Goal: Task Accomplishment & Management: Manage account settings

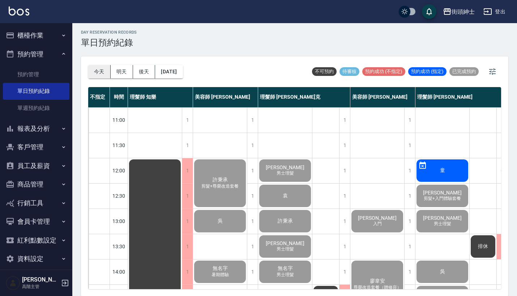
click at [101, 72] on button "今天" at bounding box center [99, 71] width 22 height 13
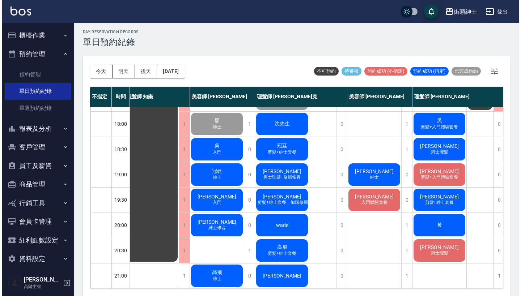
scroll to position [2, 0]
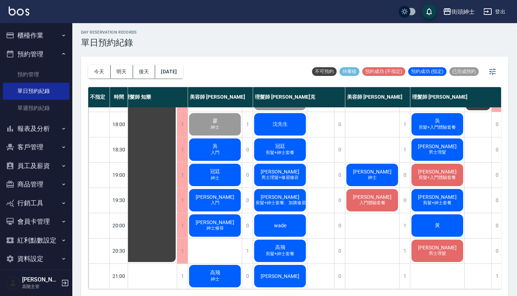
click at [288, 243] on div "高飛 剪髮+紳士套餐" at bounding box center [280, 251] width 54 height 25
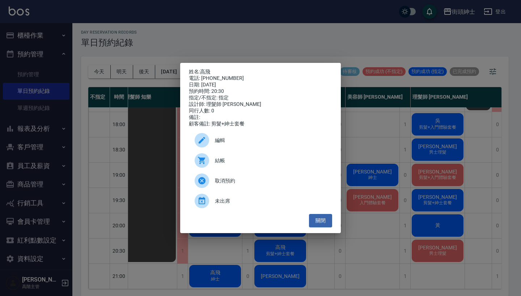
click at [205, 75] on div "電話: 0968586340" at bounding box center [260, 78] width 143 height 7
click at [208, 69] on link "高飛" at bounding box center [205, 72] width 10 height 6
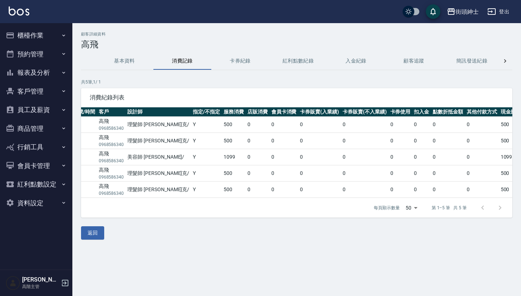
scroll to position [0, 60]
click at [42, 55] on button "預約管理" at bounding box center [36, 54] width 67 height 19
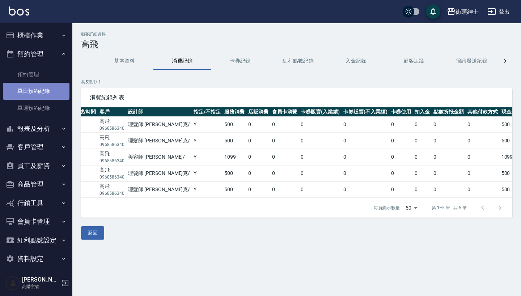
click at [47, 94] on link "單日預約紀錄" at bounding box center [36, 91] width 67 height 17
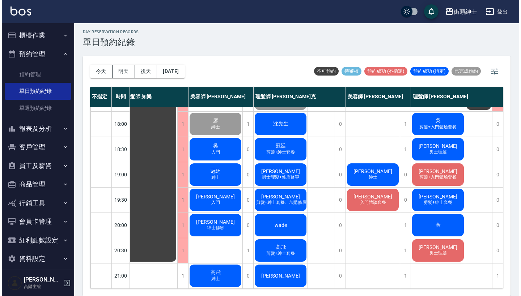
scroll to position [2, 0]
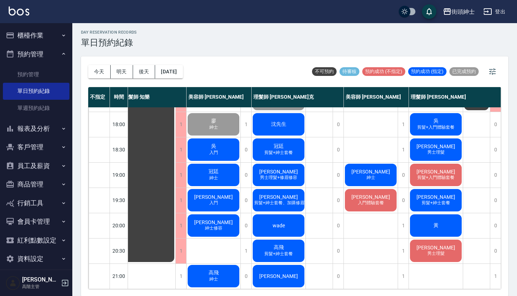
click at [381, 163] on div "劉晏彤 紳士" at bounding box center [371, 175] width 54 height 25
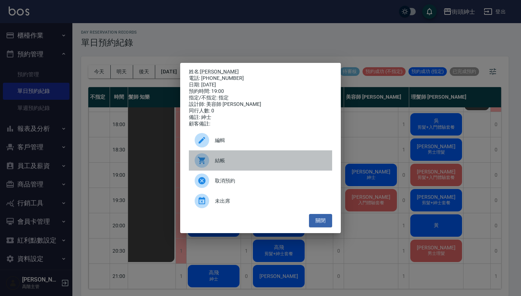
click at [269, 169] on div "結帳" at bounding box center [260, 160] width 143 height 20
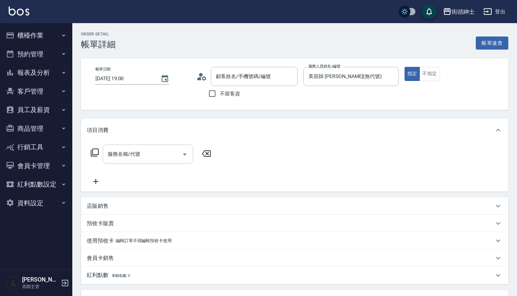
click at [147, 151] on input "服務名稱/代號" at bounding box center [142, 154] width 73 height 13
type input "劉晏彤/0901177359/null"
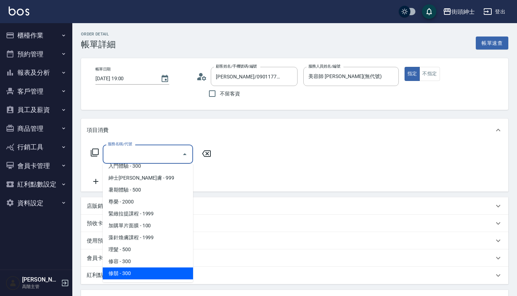
scroll to position [66, 0]
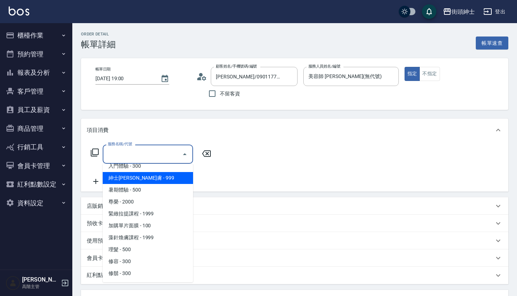
click at [165, 178] on span "紳士全效煥膚 - 999" at bounding box center [148, 178] width 90 height 12
type input "紳士全效煥膚"
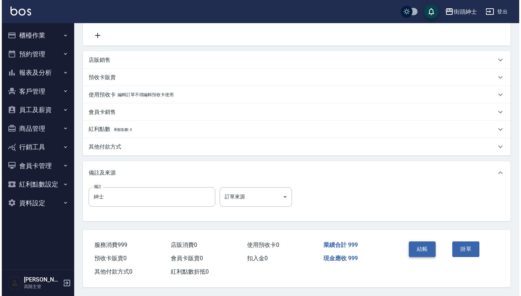
scroll to position [150, 0]
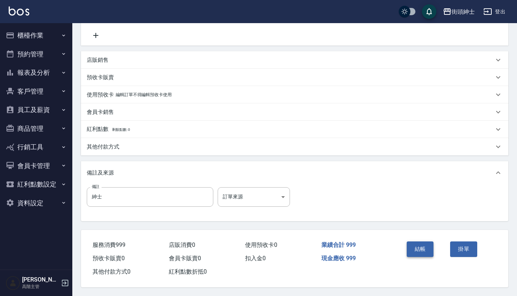
click at [421, 246] on button "結帳" at bounding box center [420, 249] width 27 height 15
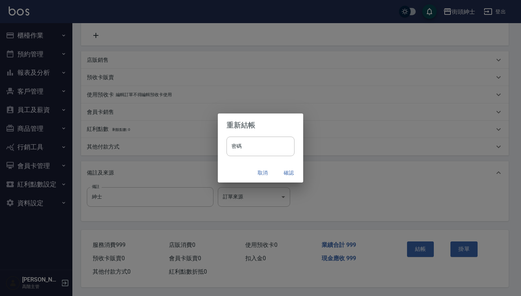
click at [285, 172] on button "確認" at bounding box center [288, 172] width 23 height 13
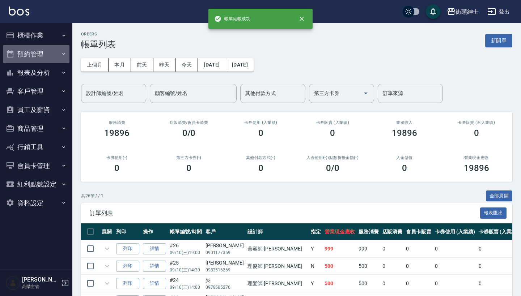
click at [52, 57] on button "預約管理" at bounding box center [36, 54] width 67 height 19
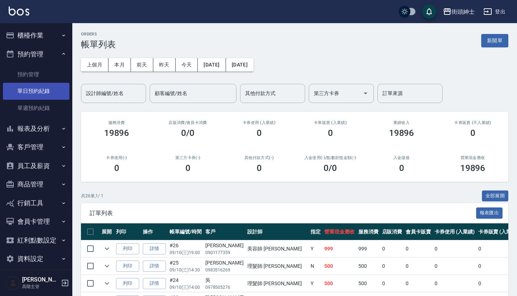
click at [45, 94] on link "單日預約紀錄" at bounding box center [36, 91] width 67 height 17
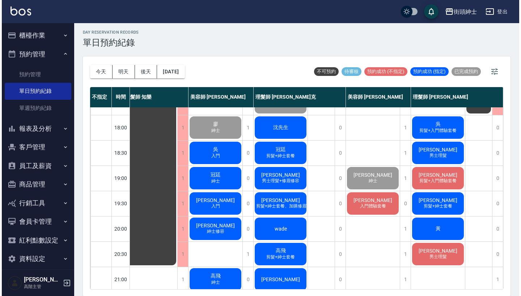
scroll to position [346, 10]
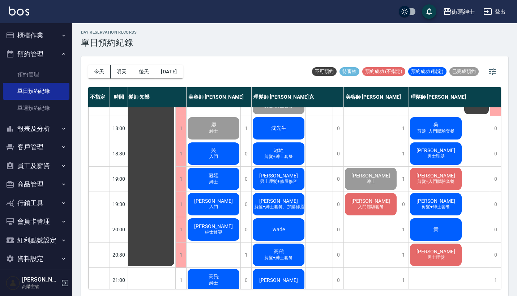
click at [374, 208] on span "入門體驗套餐" at bounding box center [371, 207] width 29 height 6
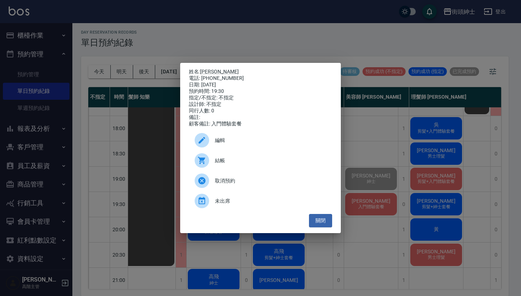
click at [225, 160] on div "結帳" at bounding box center [260, 160] width 143 height 20
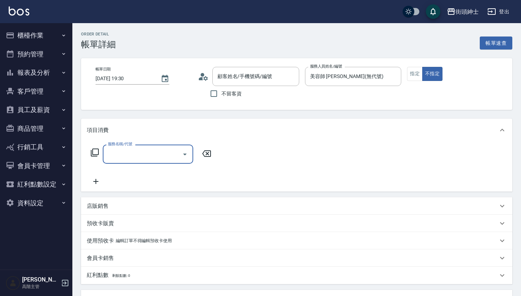
type input "[PERSON_NAME]先生/0987445640/null"
click at [159, 160] on input "服務名稱/代號" at bounding box center [142, 154] width 73 height 13
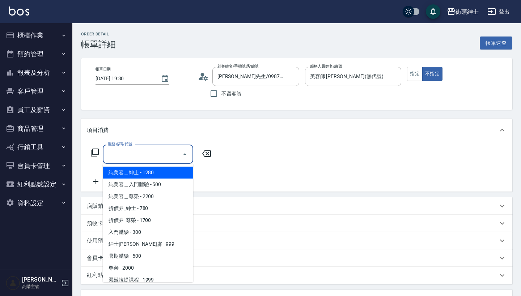
click at [163, 172] on span "純美容＿紳士 - 1280" at bounding box center [148, 173] width 90 height 12
type input "純美容＿紳士"
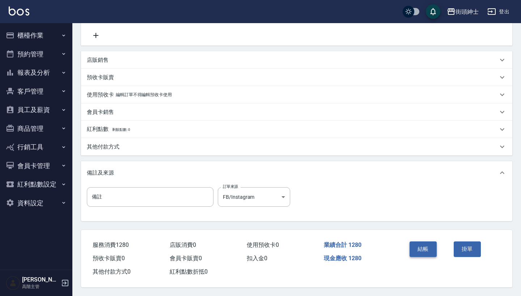
scroll to position [150, 0]
click at [419, 242] on button "結帳" at bounding box center [422, 249] width 27 height 15
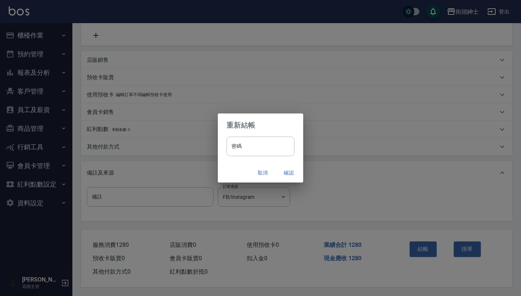
click at [283, 173] on button "確認" at bounding box center [288, 172] width 23 height 13
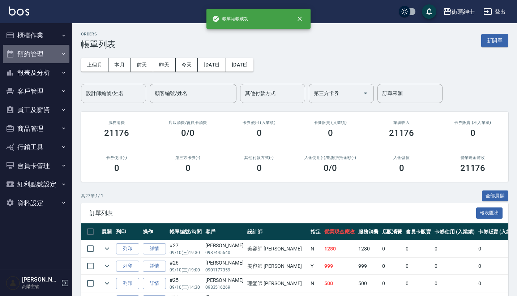
click at [47, 56] on button "預約管理" at bounding box center [36, 54] width 67 height 19
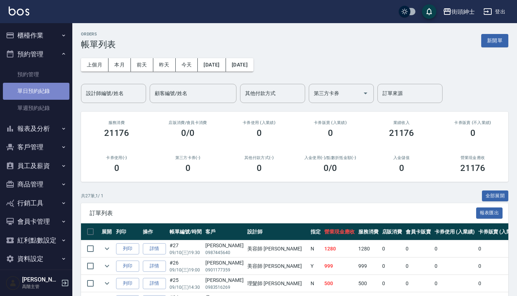
click at [52, 91] on link "單日預約紀錄" at bounding box center [36, 91] width 67 height 17
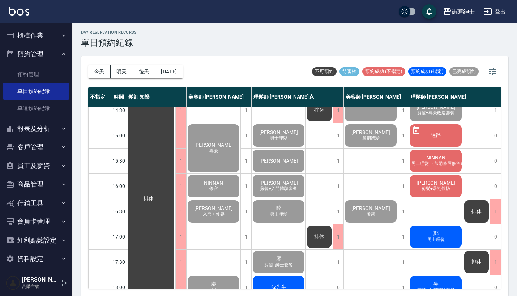
scroll to position [308, 10]
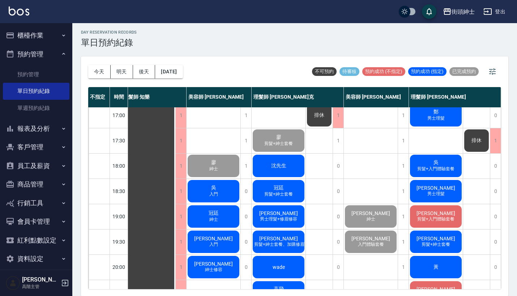
click at [262, 167] on div "沈先生" at bounding box center [279, 166] width 54 height 25
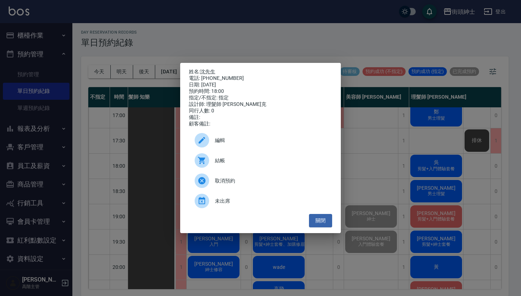
click at [396, 153] on div "姓名: 沈先生 電話: 0954087368 日期: 2025/09/10 預約時間: 18:00 指定/不指定: 指定 設計師: 理髮師 Vic 維克 同行…" at bounding box center [260, 148] width 521 height 296
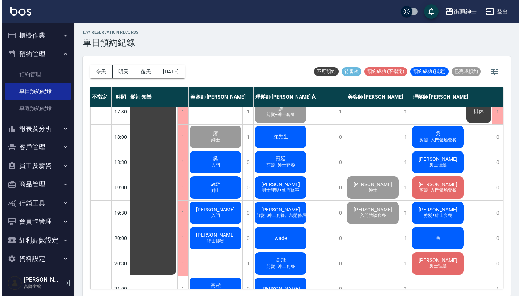
scroll to position [338, 10]
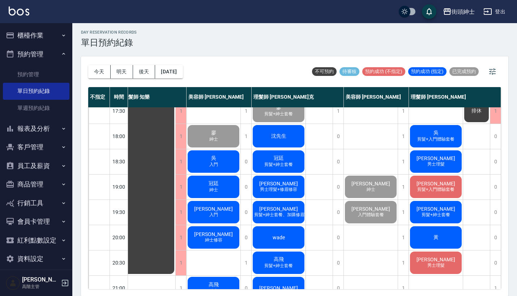
click at [291, 140] on div "沈先生" at bounding box center [279, 136] width 54 height 25
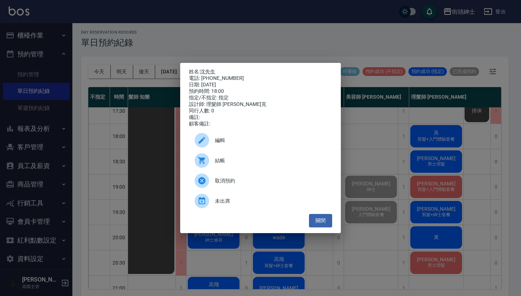
click at [230, 159] on div "結帳" at bounding box center [260, 160] width 143 height 20
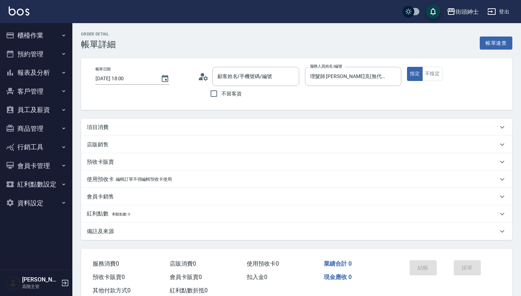
click at [235, 127] on div "項目消費" at bounding box center [292, 128] width 411 height 8
type input "沈先生/0954087368/null"
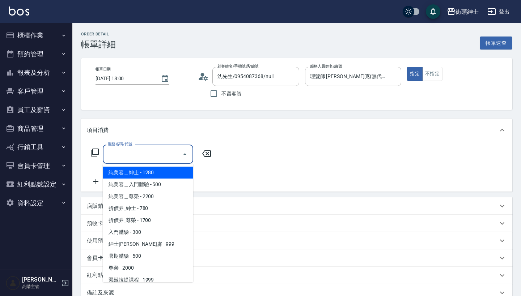
click at [170, 154] on input "服務名稱/代號" at bounding box center [142, 154] width 73 height 13
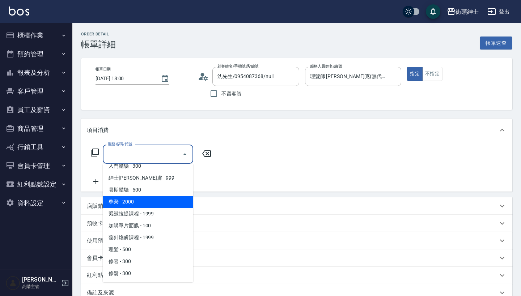
scroll to position [66, 0]
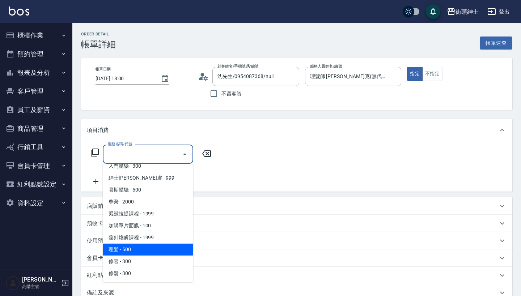
click at [147, 253] on span "理髮 - 500" at bounding box center [148, 250] width 90 height 12
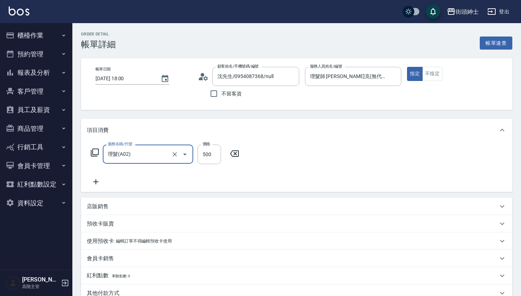
type input "理髮(A02)"
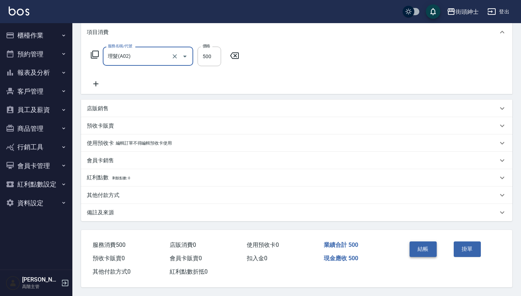
scroll to position [101, 0]
click at [415, 246] on button "結帳" at bounding box center [422, 249] width 27 height 15
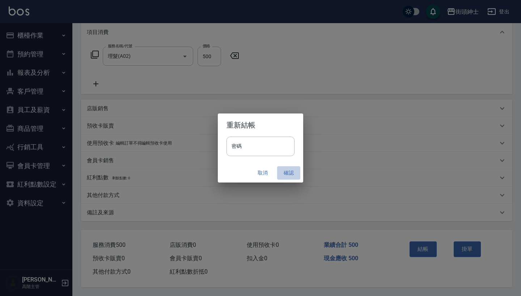
click at [289, 169] on button "確認" at bounding box center [288, 172] width 23 height 13
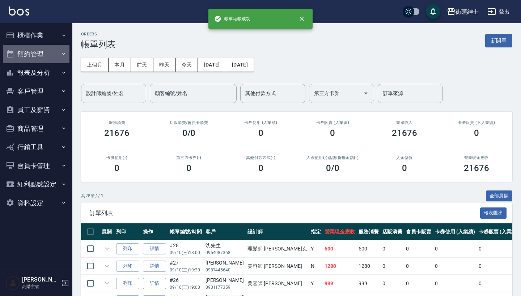
click at [48, 54] on button "預約管理" at bounding box center [36, 54] width 67 height 19
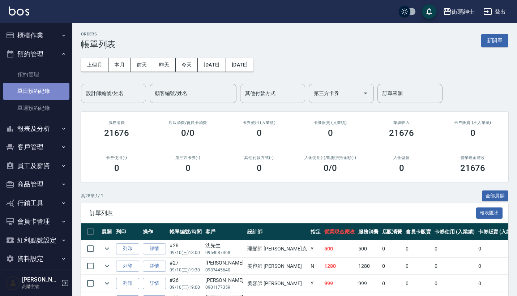
click at [45, 91] on link "單日預約紀錄" at bounding box center [36, 91] width 67 height 17
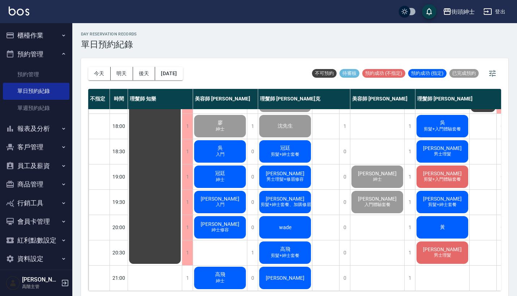
scroll to position [356, 0]
click at [296, 151] on span "剪髮+紳士套餐" at bounding box center [284, 154] width 31 height 6
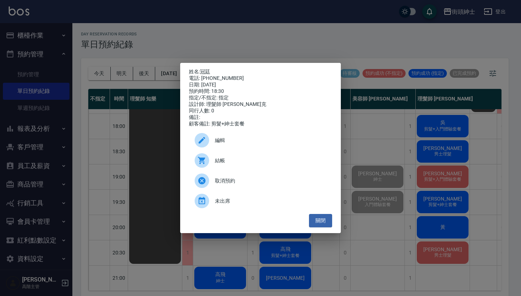
click at [171, 108] on div "姓名: 冠廷 電話: [PHONE_NUMBER] 日期: [DATE] 預約時間: 18:30 指定/不指定: 指定 設計師: 理髮師 [PERSON_NA…" at bounding box center [260, 148] width 521 height 296
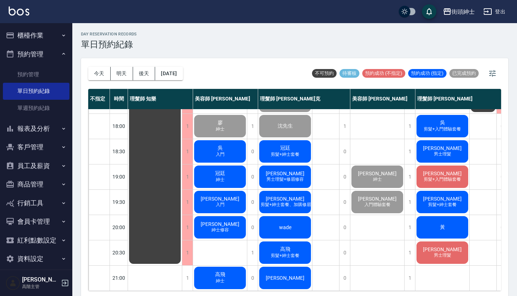
click at [48, 57] on button "預約管理" at bounding box center [36, 54] width 67 height 19
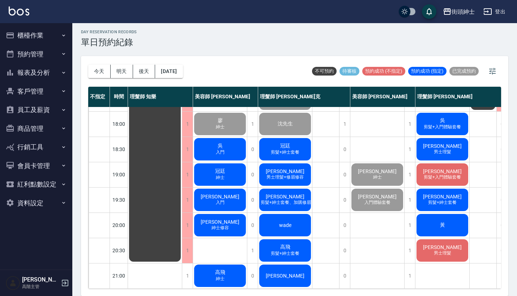
scroll to position [2, 0]
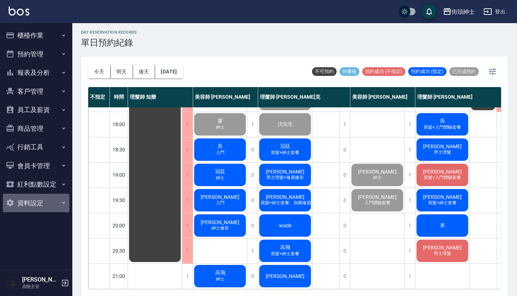
click at [39, 204] on button "資料設定" at bounding box center [36, 203] width 67 height 19
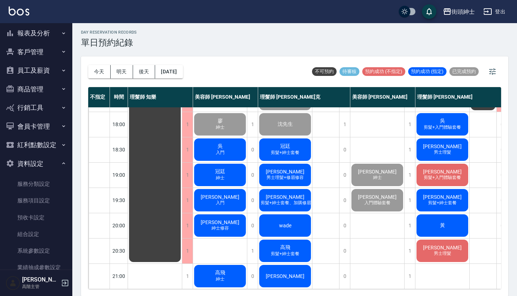
scroll to position [39, 0]
click at [55, 88] on button "商品管理" at bounding box center [36, 89] width 67 height 19
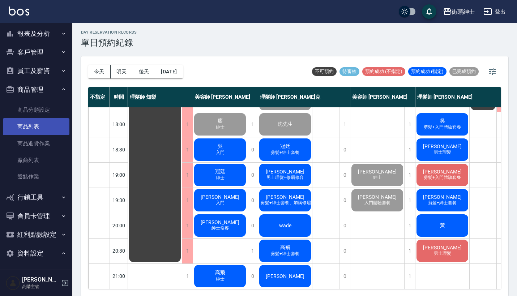
click at [43, 125] on link "商品列表" at bounding box center [36, 126] width 67 height 17
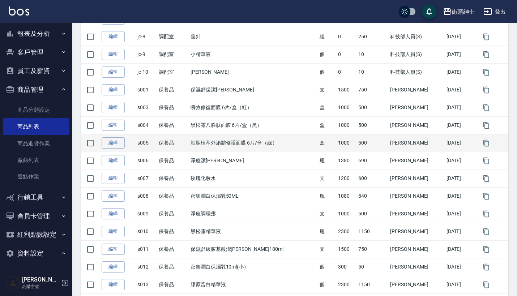
scroll to position [379, 0]
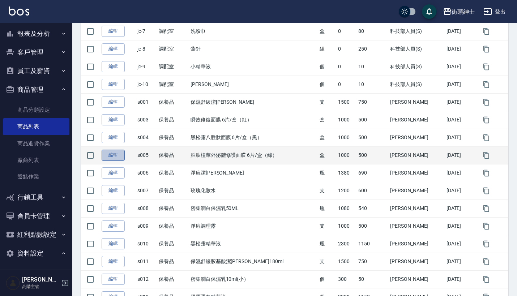
click at [119, 154] on link "編輯" at bounding box center [113, 155] width 23 height 11
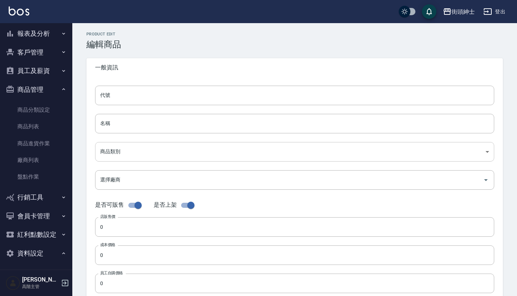
type input "s005"
type input "胜肽植萃外泌體修護面膜 6片/盒（綠）"
type input "e8bf82a3-9817-4bd9-a0fe-aa1eea38724a"
type input "[PERSON_NAME] care 名麗生技公司"
type input "1000"
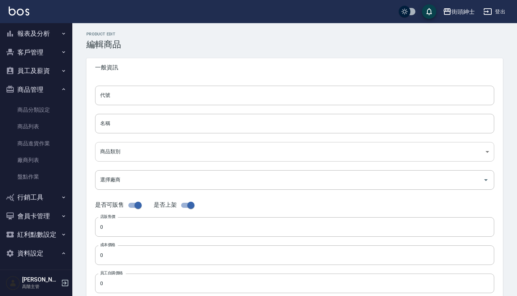
type input "330"
type input "500"
type input "盒"
type input "TRUE"
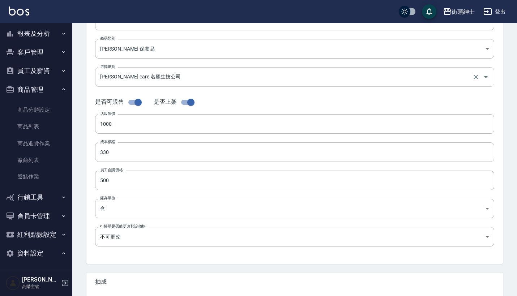
scroll to position [103, 0]
click at [158, 127] on input "1000" at bounding box center [294, 124] width 399 height 20
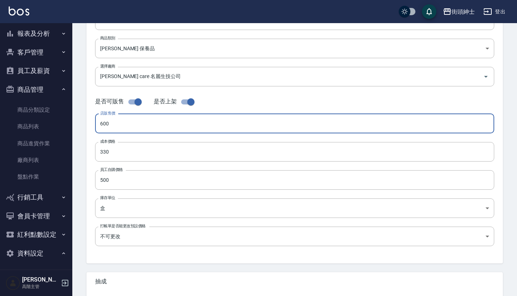
type input "600"
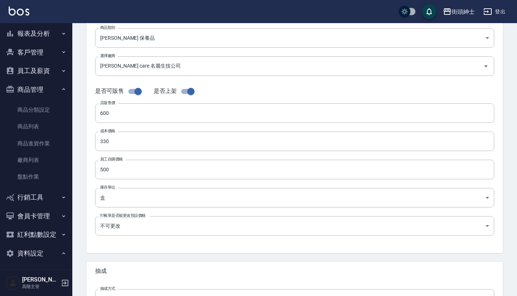
scroll to position [118, 0]
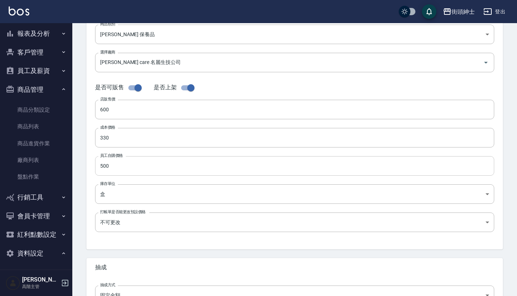
click at [113, 163] on input "500" at bounding box center [294, 166] width 399 height 20
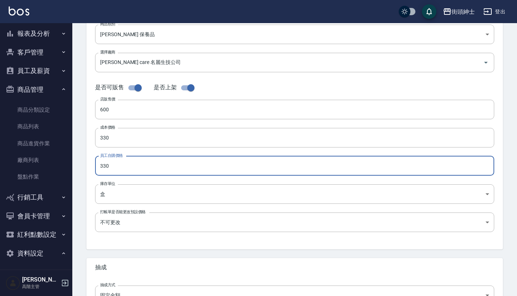
click at [183, 170] on input "330" at bounding box center [294, 166] width 399 height 20
type input "330"
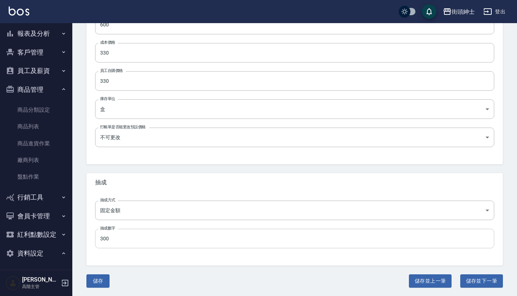
scroll to position [202, 0]
click at [175, 240] on input "300" at bounding box center [294, 239] width 399 height 20
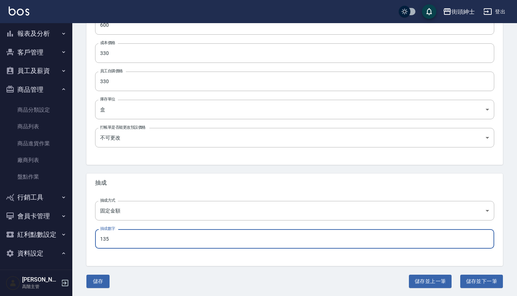
type input "135"
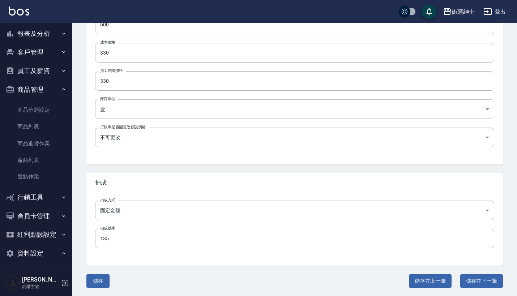
scroll to position [200, 0]
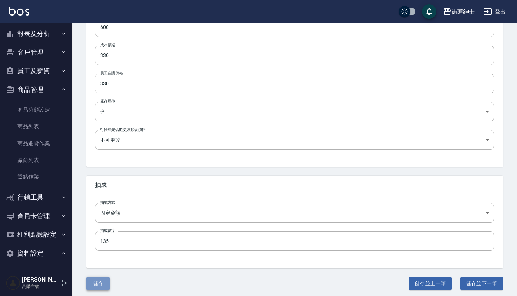
click at [107, 281] on button "儲存" at bounding box center [97, 283] width 23 height 13
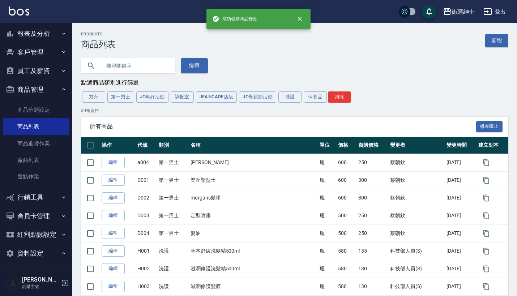
click at [56, 50] on button "客戶管理" at bounding box center [36, 52] width 67 height 19
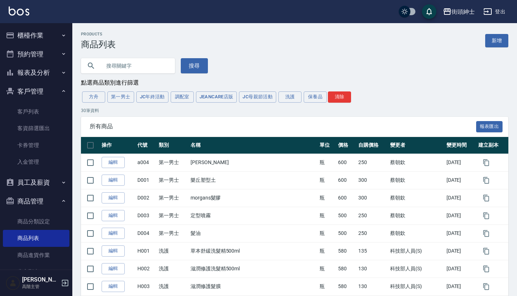
click at [48, 51] on button "預約管理" at bounding box center [36, 54] width 67 height 19
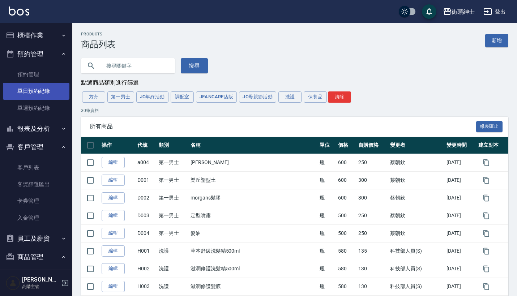
click at [40, 90] on link "單日預約紀錄" at bounding box center [36, 91] width 67 height 17
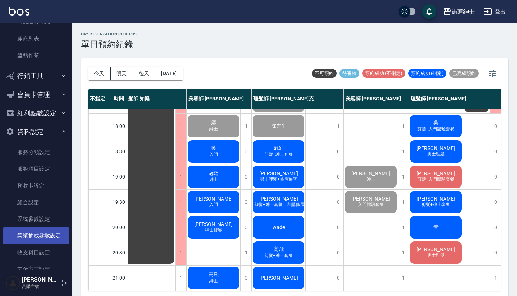
scroll to position [281, 0]
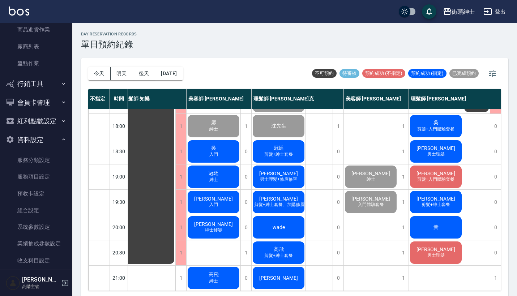
click at [47, 131] on button "資料設定" at bounding box center [36, 140] width 67 height 19
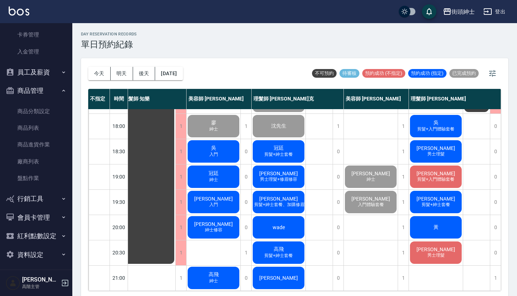
click at [48, 88] on button "商品管理" at bounding box center [36, 90] width 67 height 19
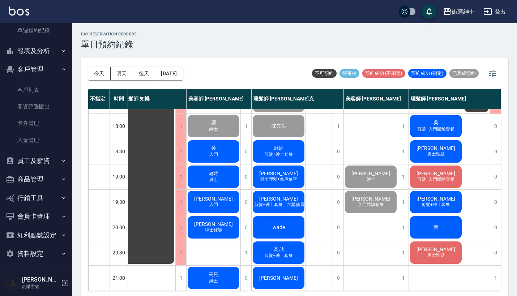
scroll to position [77, 0]
click at [53, 181] on button "商品管理" at bounding box center [36, 179] width 67 height 19
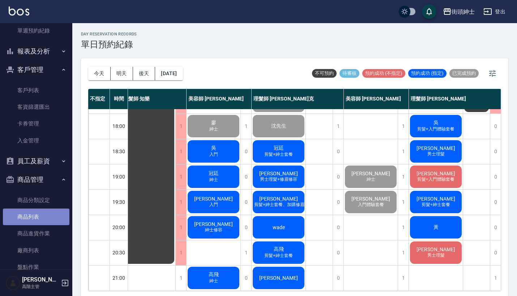
click at [43, 219] on link "商品列表" at bounding box center [36, 217] width 67 height 17
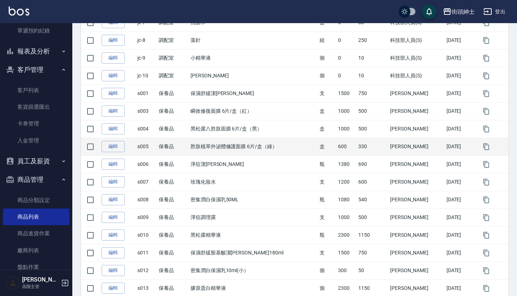
scroll to position [387, 0]
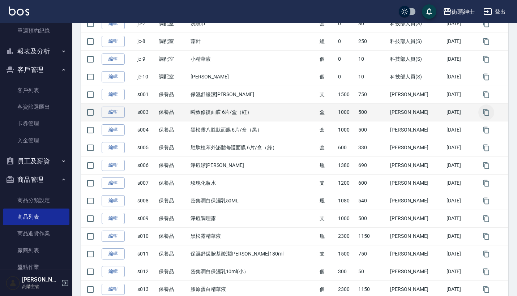
click at [486, 113] on icon "button" at bounding box center [486, 112] width 7 height 7
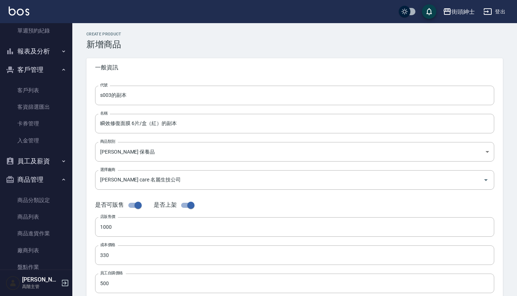
type input "s003的副本"
type input "瞬效修復面膜 6片/盒（紅）的副本"
type input "e8bf82a3-9817-4bd9-a0fe-aa1eea38724a"
type input "[PERSON_NAME] care 名麗生技公司"
type input "1000"
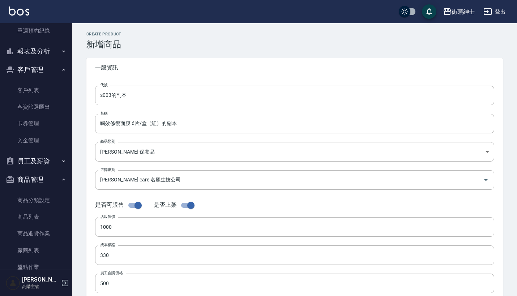
type input "330"
type input "500"
type input "盒"
type input "TRUE"
click at [142, 95] on input "s003的副本" at bounding box center [294, 96] width 399 height 20
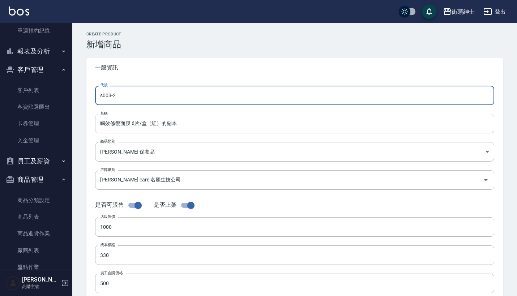
type input "s003-2"
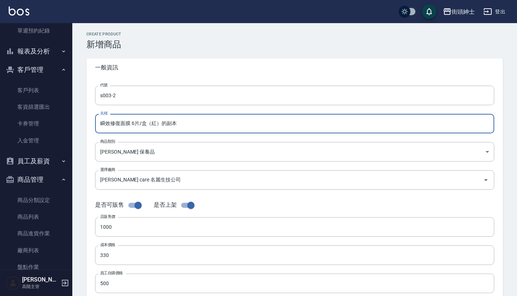
click at [187, 120] on input "瞬效修復面膜 6片/盒（紅）的副本" at bounding box center [294, 124] width 399 height 20
click at [147, 123] on input "瞬效修復面膜 6片/盒（紅）的副本" at bounding box center [294, 124] width 399 height 20
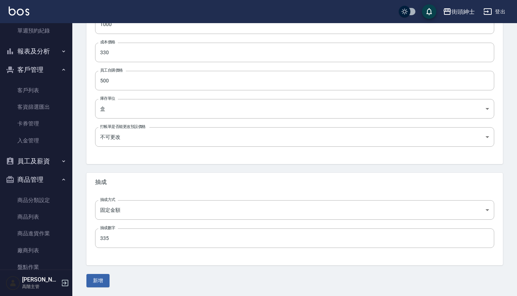
type input "瞬效修復面膜 1片（紅）"
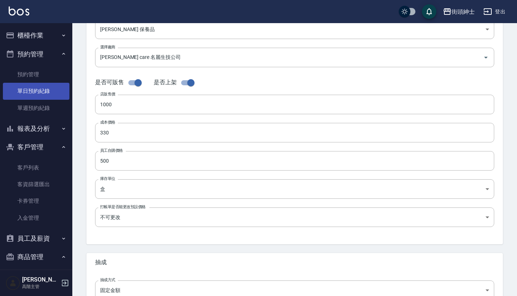
click at [38, 95] on link "單日預約紀錄" at bounding box center [36, 91] width 67 height 17
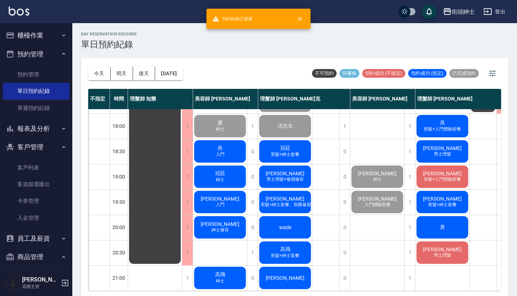
scroll to position [356, 0]
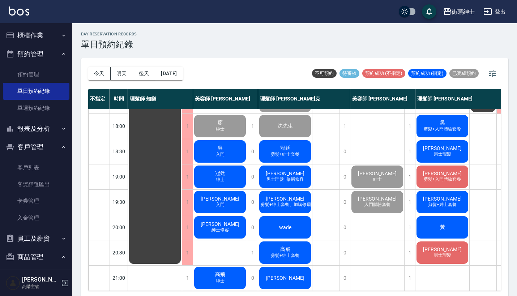
click at [453, 249] on div "[PERSON_NAME] 男士理髮" at bounding box center [442, 252] width 54 height 25
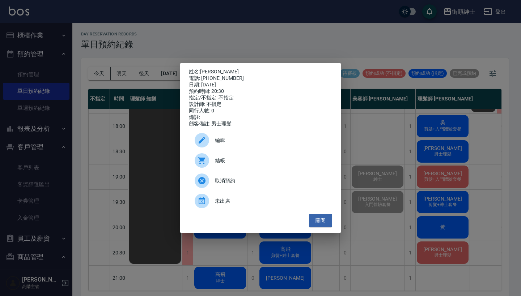
click at [326, 231] on div "姓名: [PERSON_NAME] 電話: [PHONE_NUMBER] 日期: [DATE] 預約時間: 20:30 指定/不指定: 不指定 設計師: 不指…" at bounding box center [260, 148] width 161 height 170
click at [322, 226] on button "關閉" at bounding box center [320, 220] width 23 height 13
